Goal: Task Accomplishment & Management: Use online tool/utility

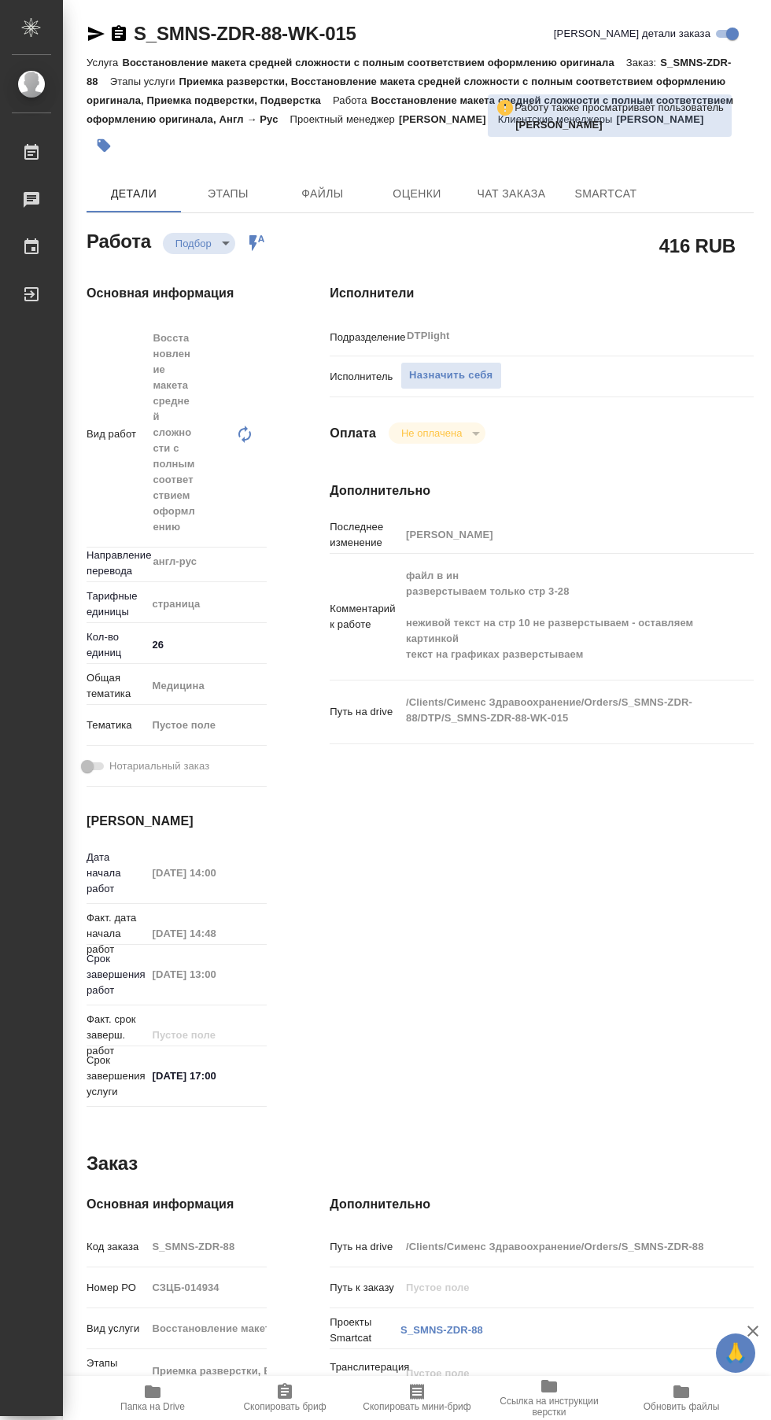
type textarea "x"
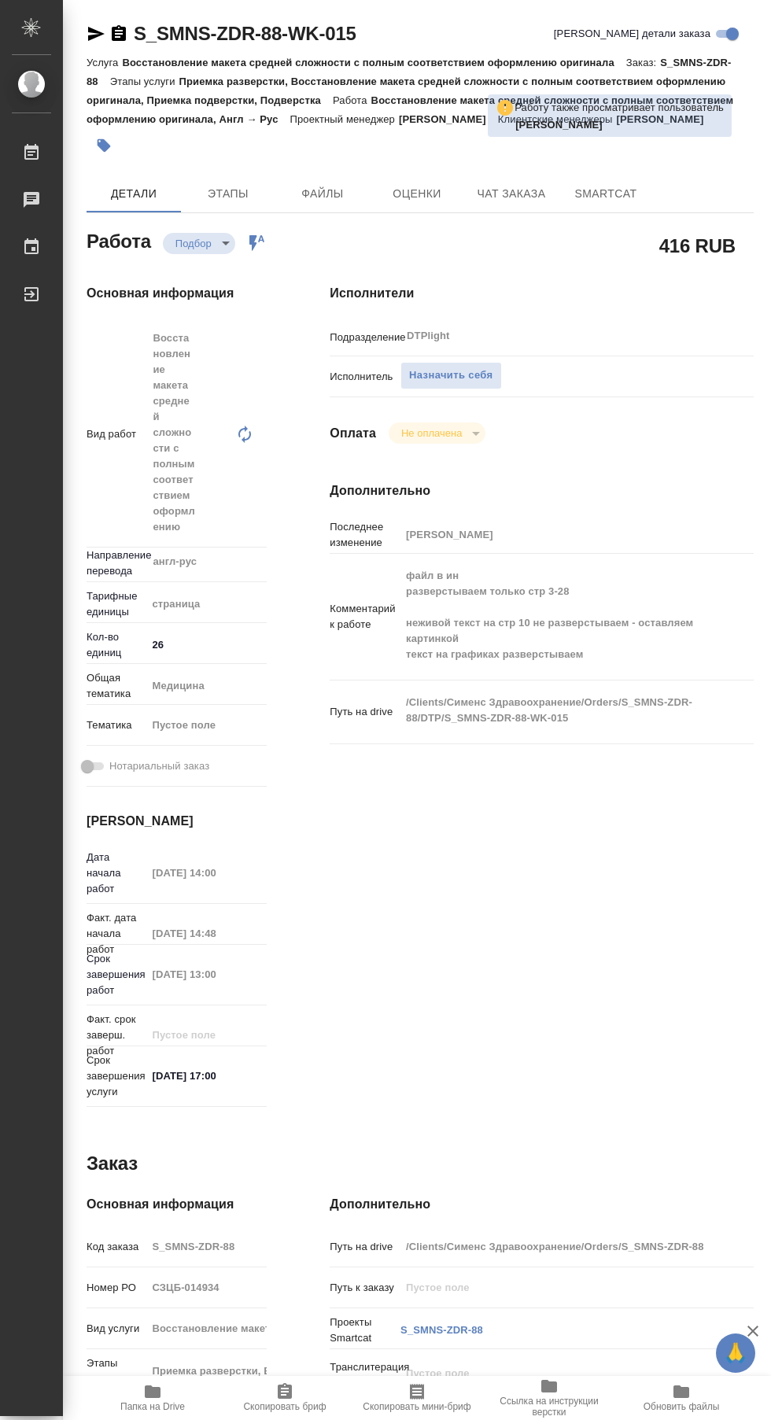
type textarea "x"
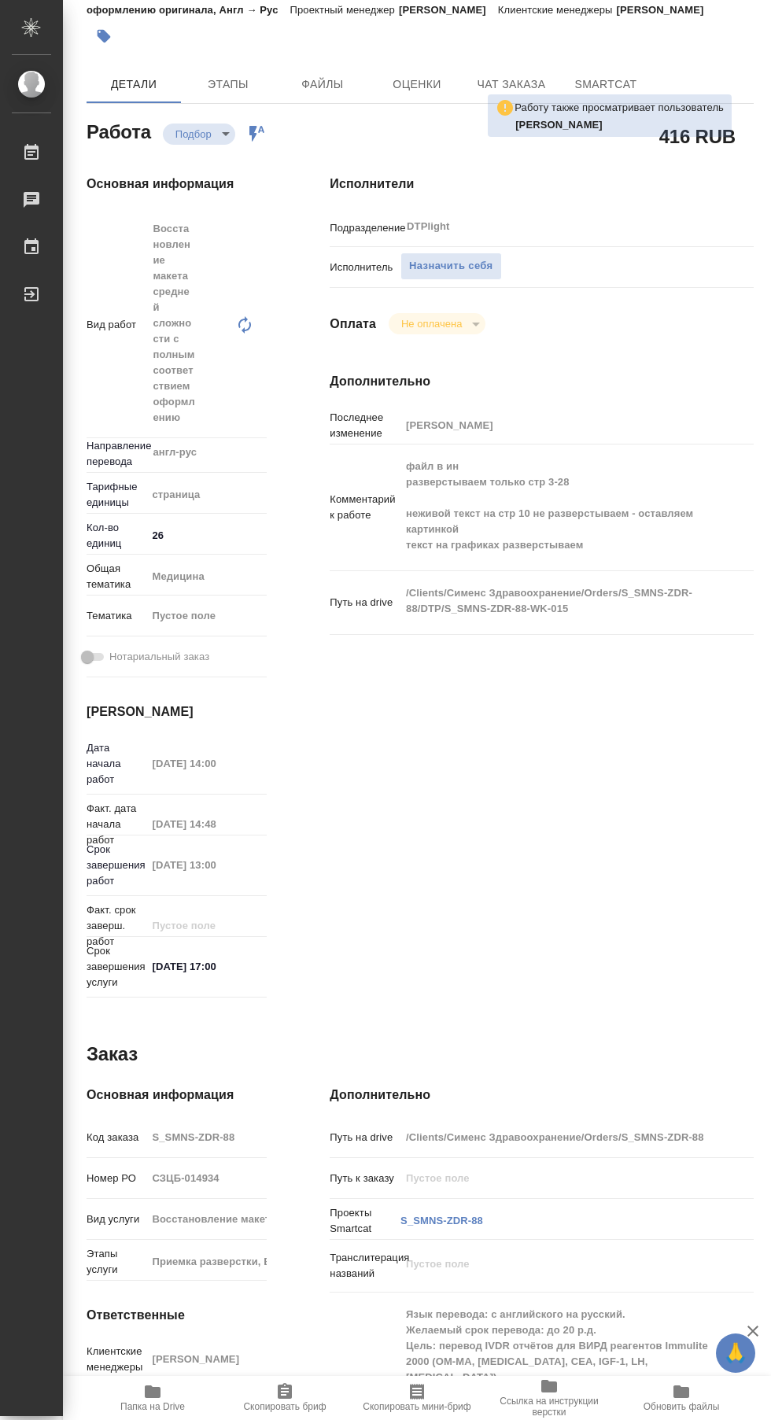
scroll to position [110, 0]
click at [158, 1389] on icon "button" at bounding box center [153, 1391] width 16 height 13
